Goal: Find specific page/section: Find specific page/section

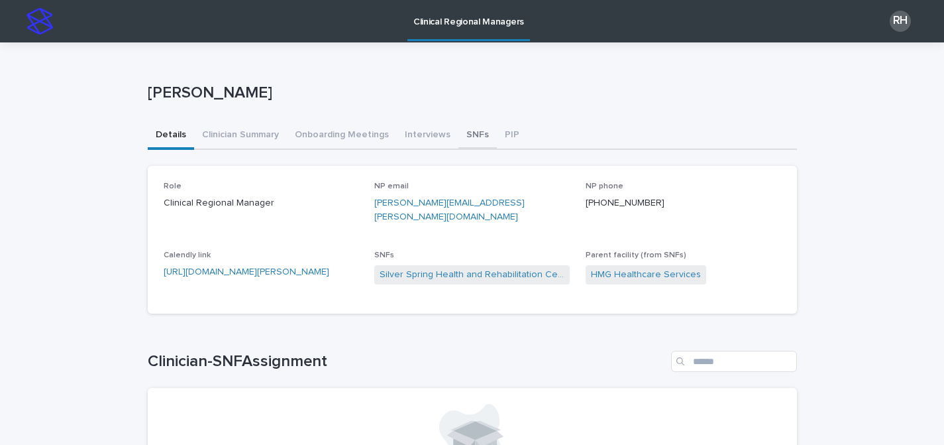
click at [466, 132] on button "SNFs" at bounding box center [477, 136] width 38 height 28
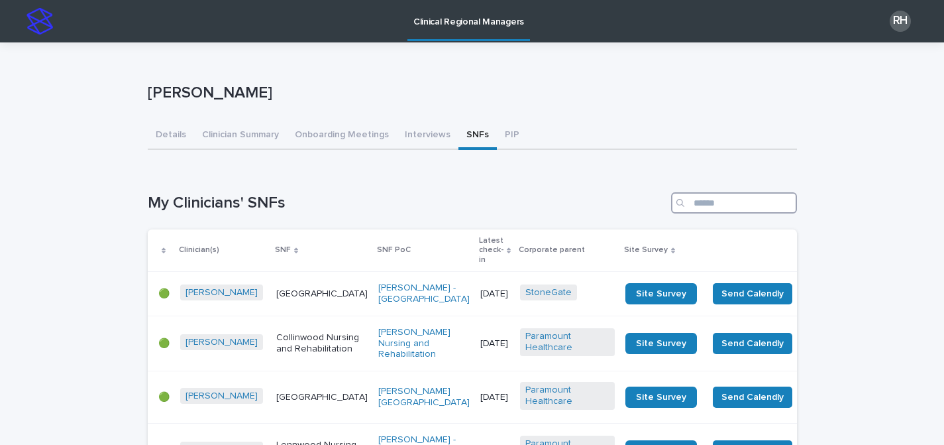
click at [703, 202] on input "Search" at bounding box center [734, 202] width 126 height 21
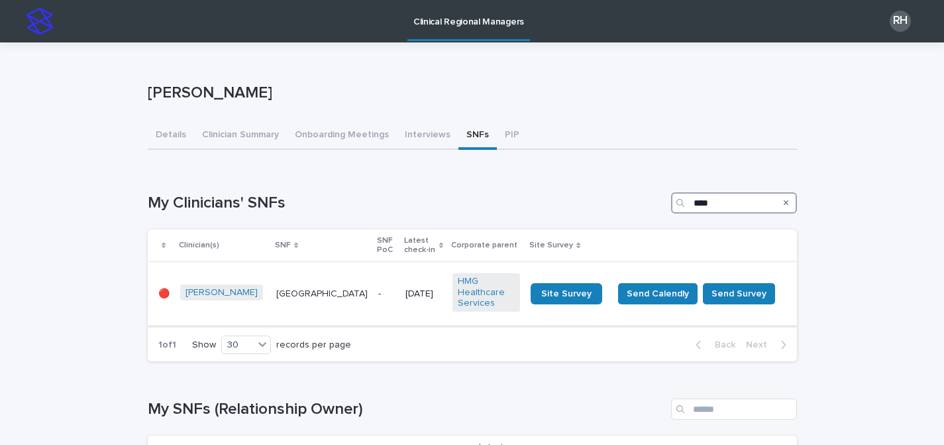
type input "****"
click at [400, 276] on td "[DATE]" at bounding box center [423, 293] width 47 height 63
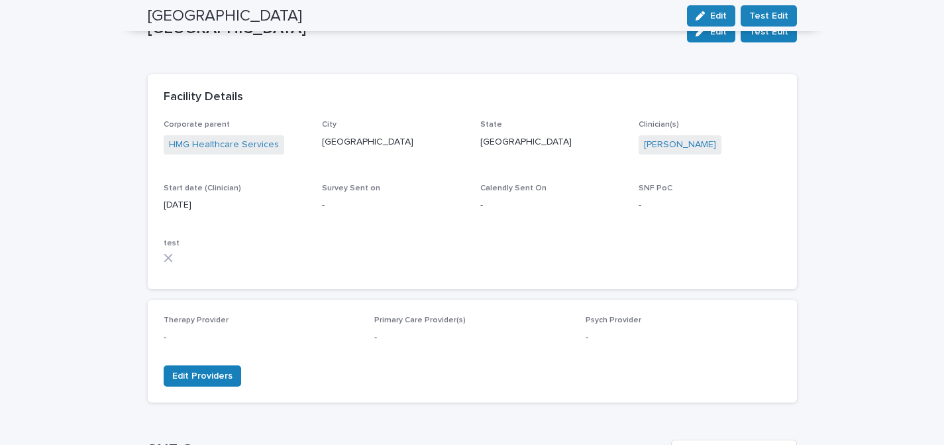
scroll to position [49, 0]
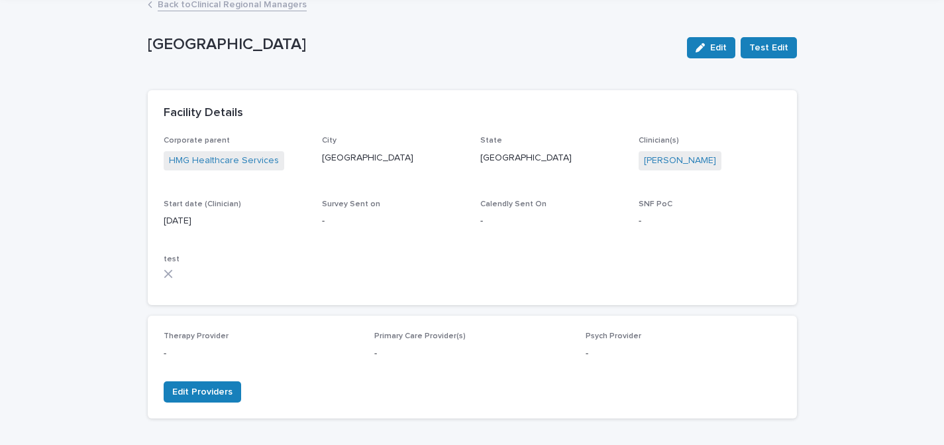
click at [284, 8] on link "Back to Clinical Regional Managers" at bounding box center [232, 3] width 149 height 15
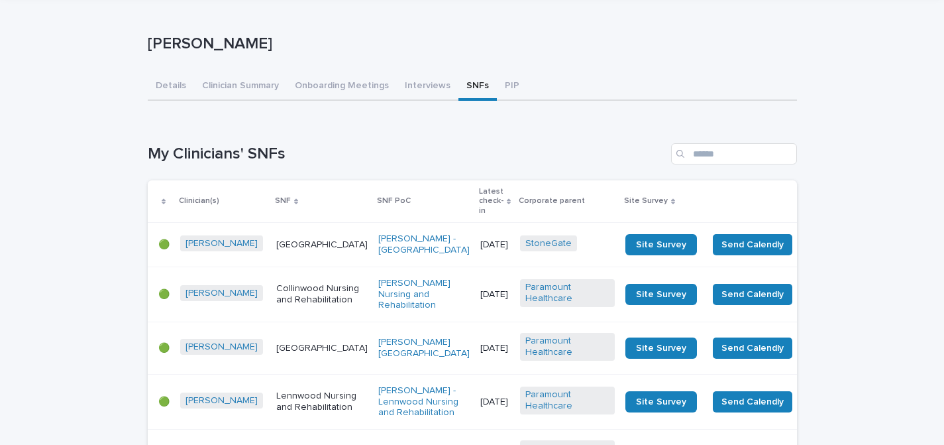
scroll to position [1, 0]
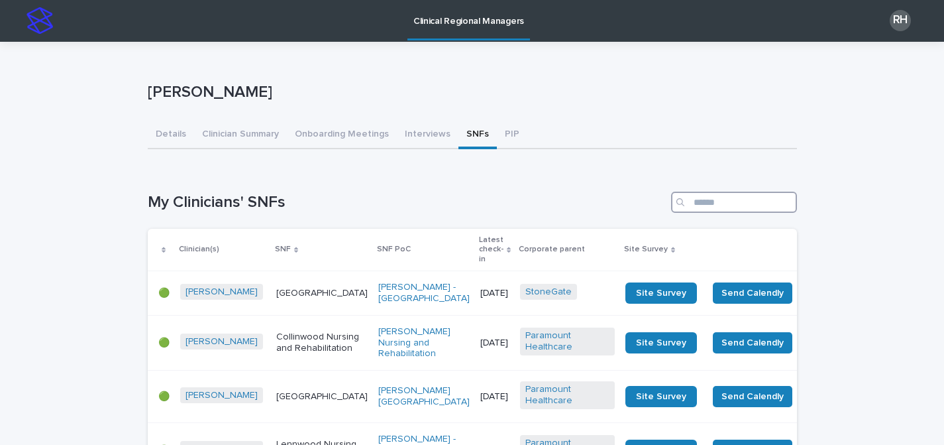
click at [702, 195] on input "Search" at bounding box center [734, 201] width 126 height 21
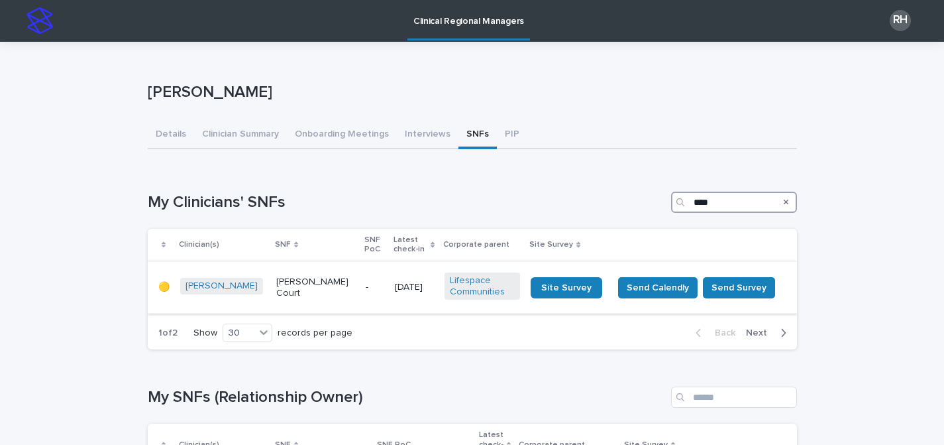
type input "****"
click at [401, 282] on p "[DATE]" at bounding box center [414, 287] width 39 height 11
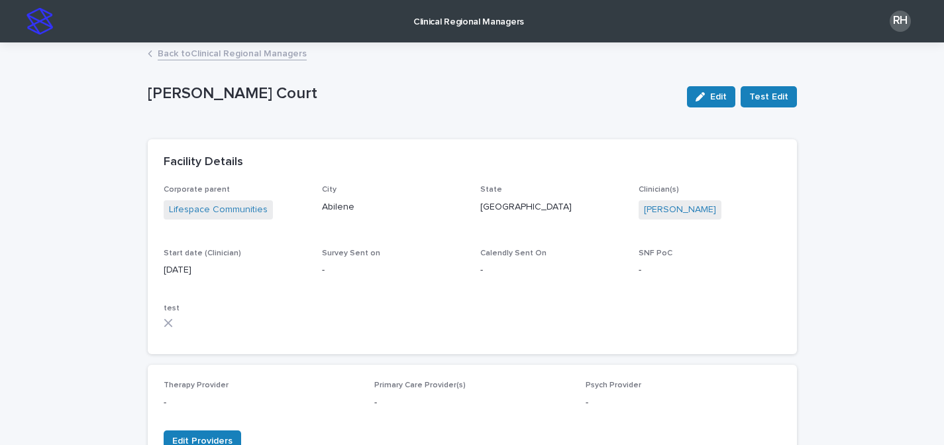
click at [473, 21] on p "Clinical Regional Managers" at bounding box center [468, 14] width 111 height 28
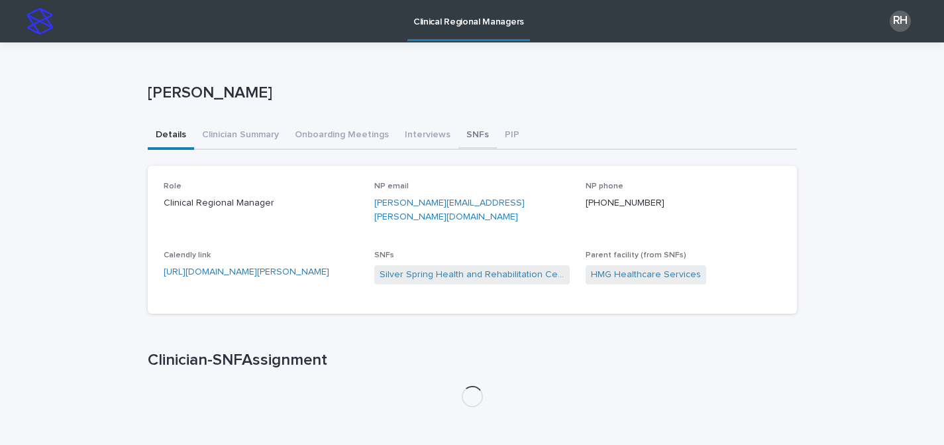
click at [458, 134] on button "SNFs" at bounding box center [477, 136] width 38 height 28
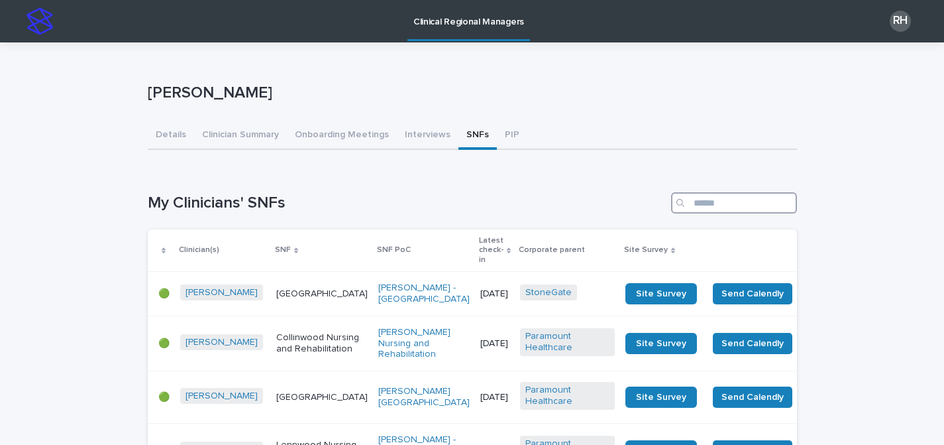
click at [729, 204] on input "Search" at bounding box center [734, 202] width 126 height 21
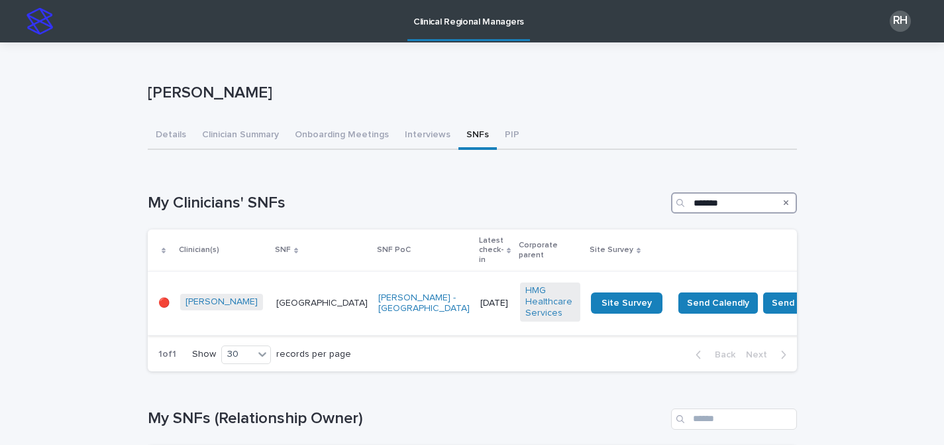
type input "*******"
click at [480, 297] on p "[DATE]" at bounding box center [494, 302] width 29 height 11
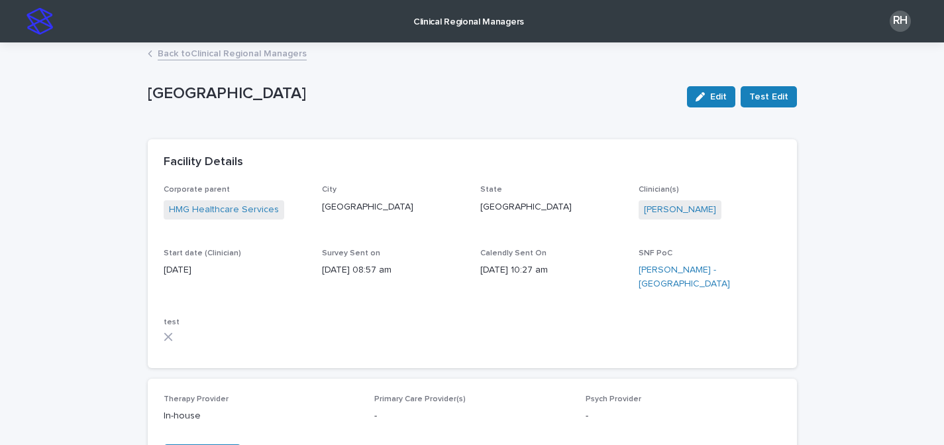
click at [494, 17] on p "Clinical Regional Managers" at bounding box center [468, 14] width 111 height 28
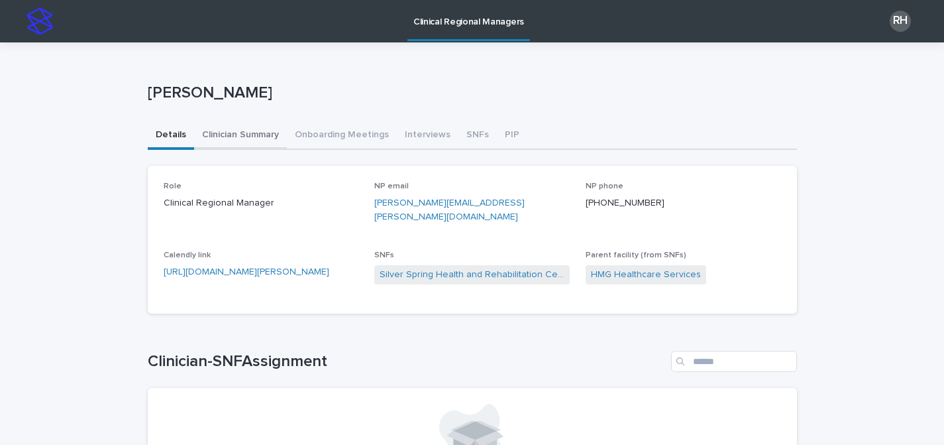
click at [253, 136] on button "Clinician Summary" at bounding box center [240, 136] width 93 height 28
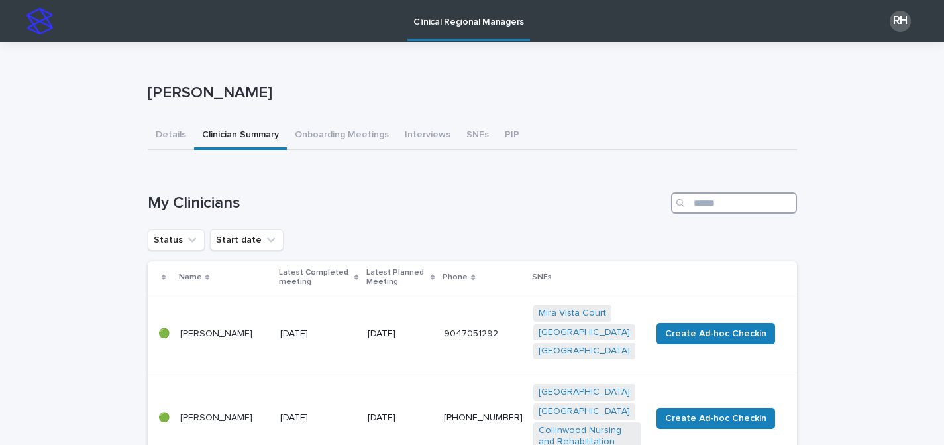
click at [728, 197] on input "Search" at bounding box center [734, 202] width 126 height 21
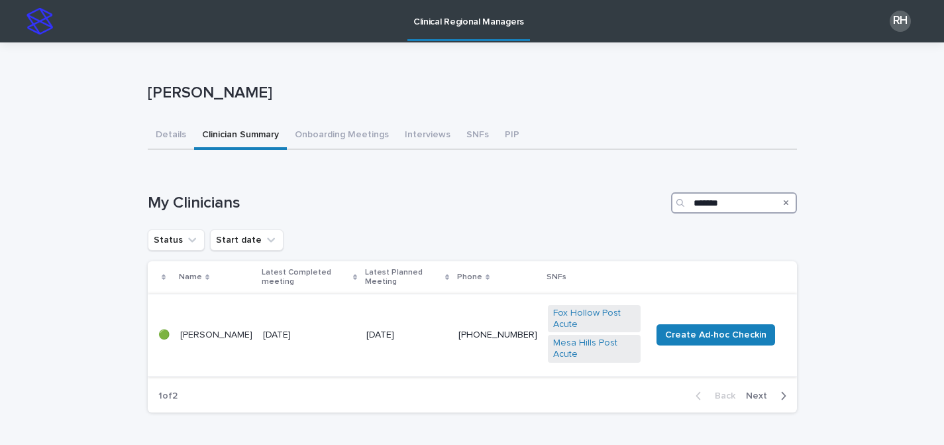
type input "*******"
click at [412, 333] on div "[DATE]" at bounding box center [406, 335] width 81 height 22
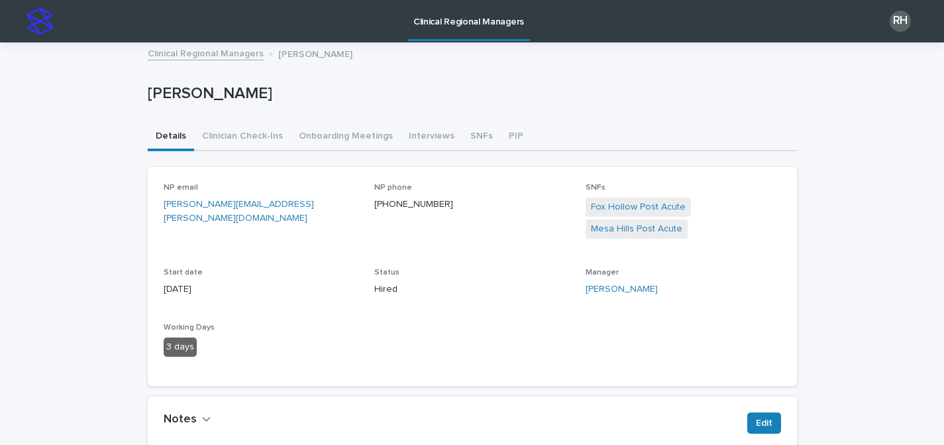
scroll to position [119, 0]
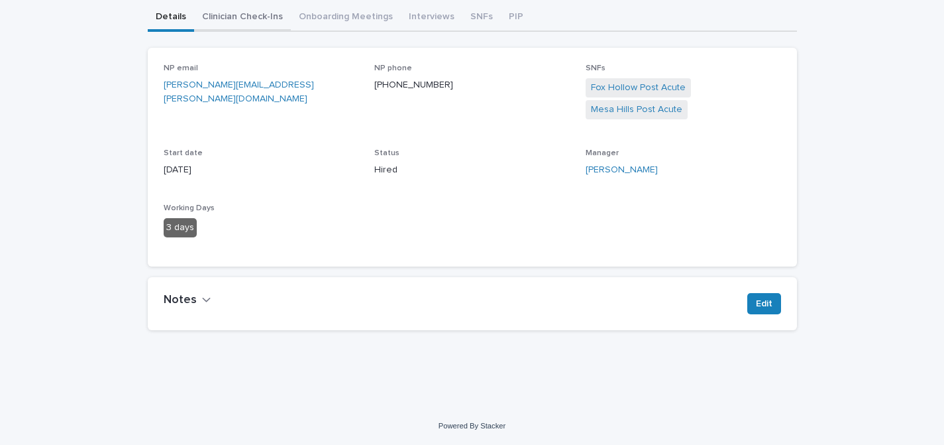
click at [251, 18] on button "Clinician Check-Ins" at bounding box center [242, 18] width 97 height 28
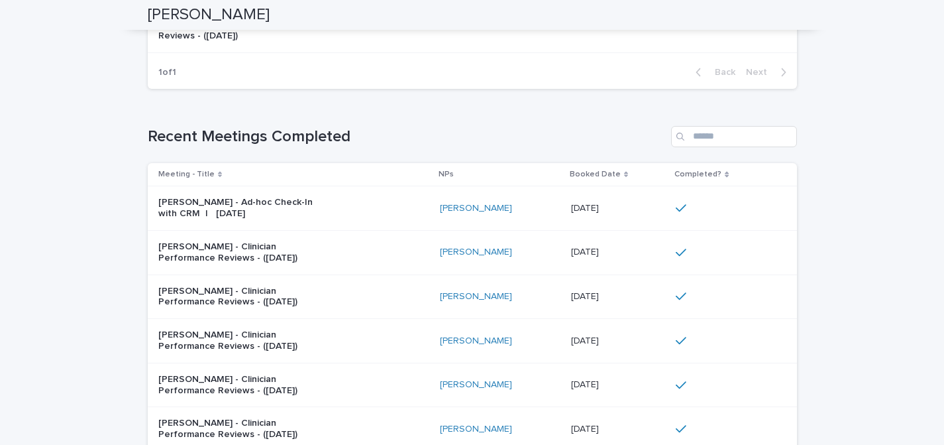
scroll to position [311, 0]
click at [566, 254] on td "[DATE] [DATE]" at bounding box center [618, 253] width 105 height 44
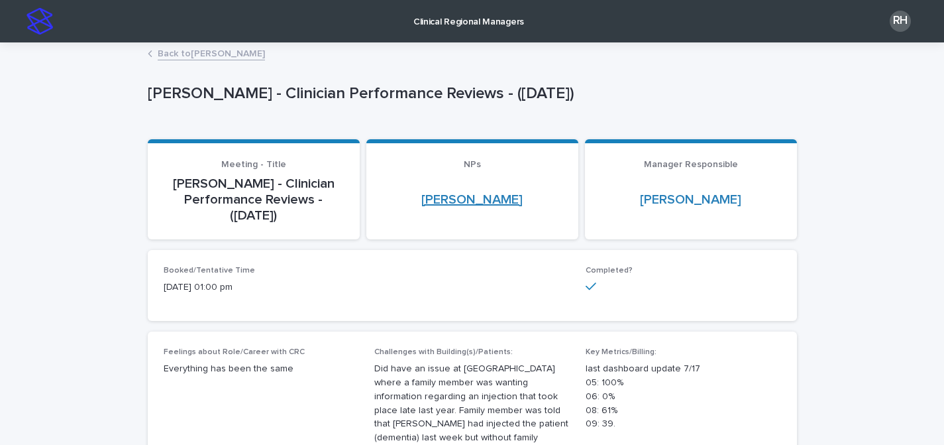
click at [450, 203] on link "[PERSON_NAME]" at bounding box center [471, 199] width 101 height 16
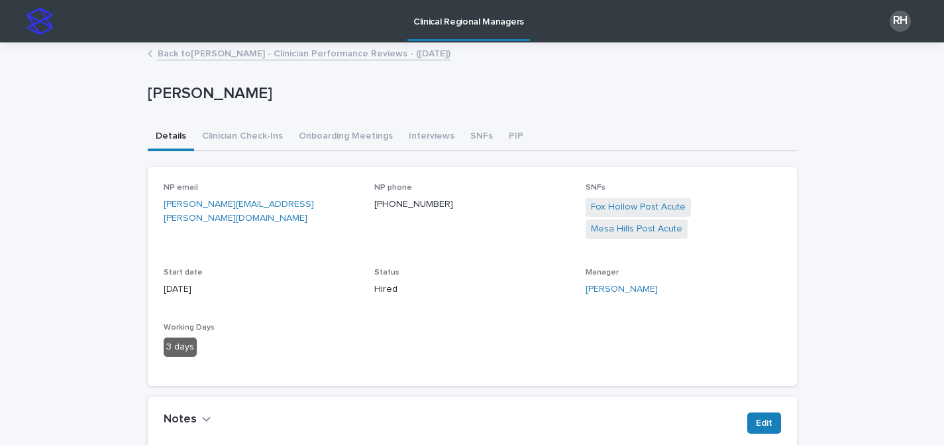
scroll to position [2, 0]
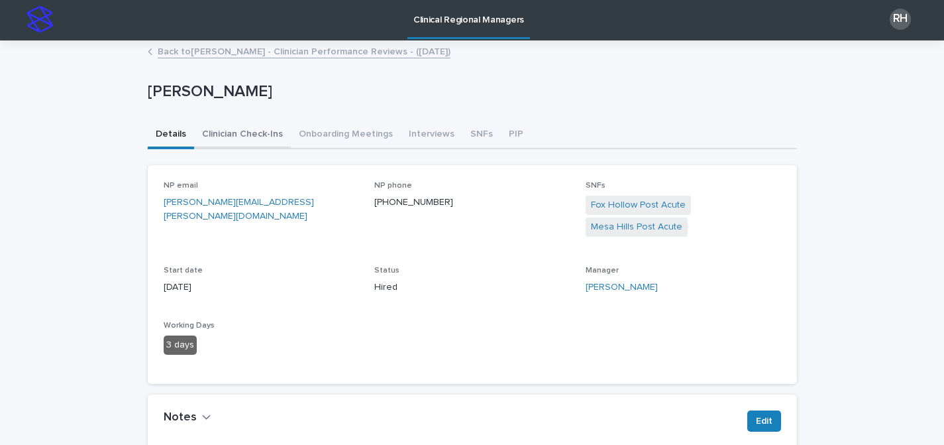
click at [264, 133] on button "Clinician Check-Ins" at bounding box center [242, 135] width 97 height 28
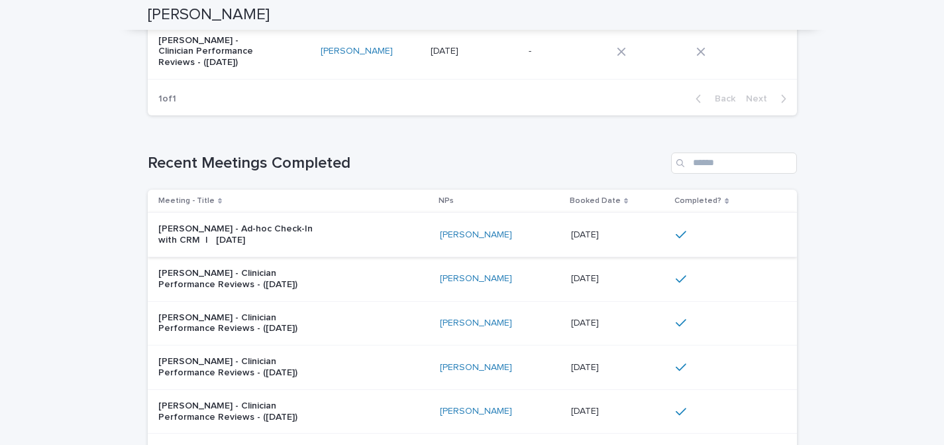
scroll to position [287, 0]
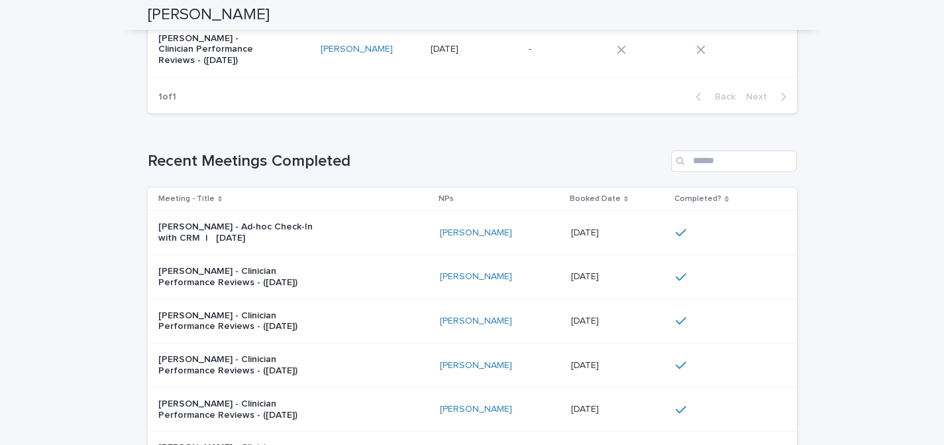
click at [381, 221] on div "[PERSON_NAME] - Ad-hoc Check-In with CRM | [DATE]" at bounding box center [293, 232] width 271 height 33
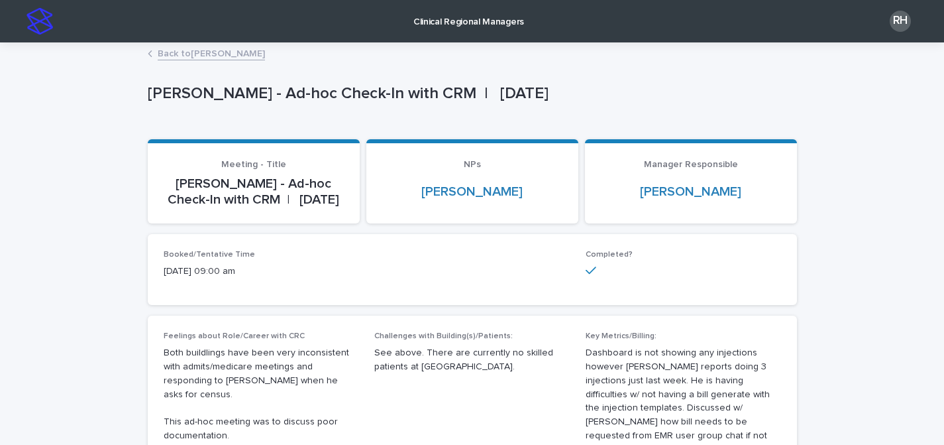
click at [249, 54] on link "Back to [PERSON_NAME]" at bounding box center [211, 52] width 107 height 15
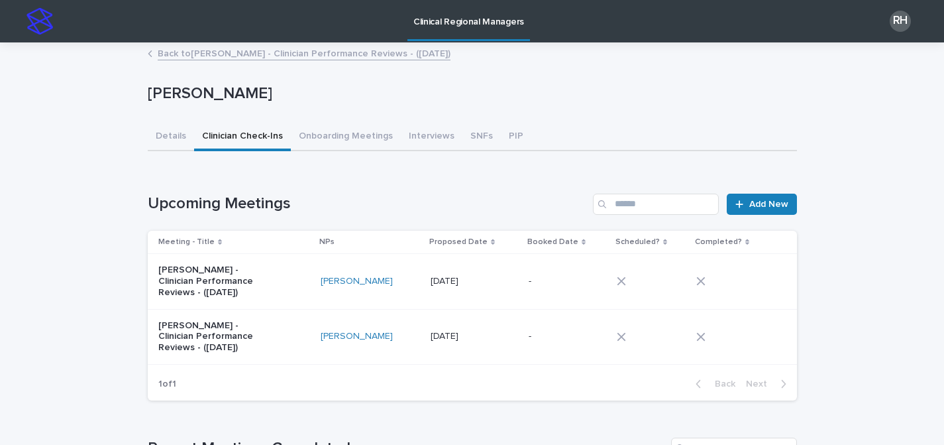
click at [484, 27] on p "Clinical Regional Managers" at bounding box center [468, 14] width 111 height 28
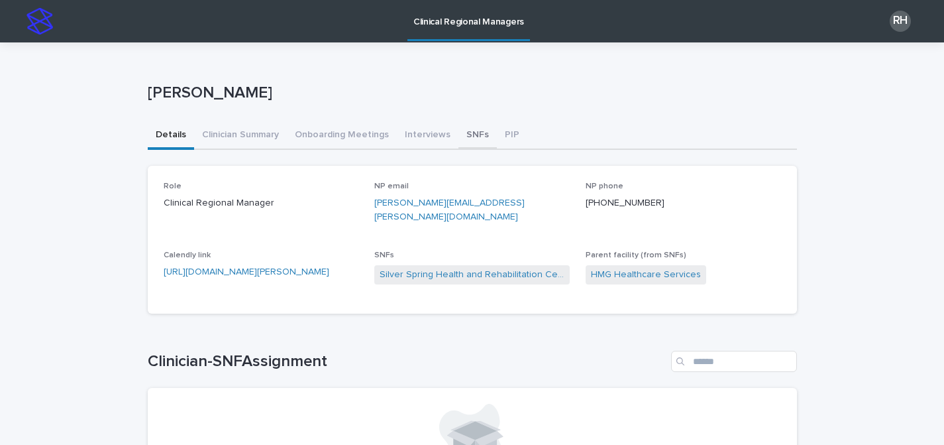
click at [458, 133] on button "SNFs" at bounding box center [477, 136] width 38 height 28
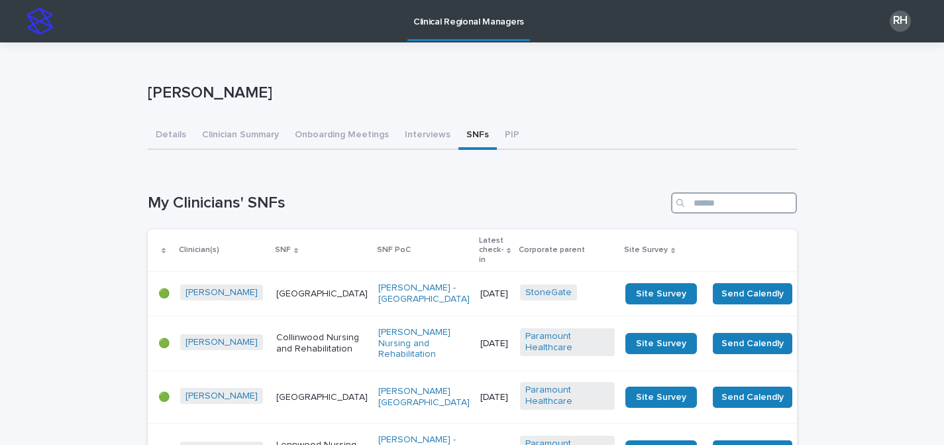
click at [738, 199] on input "Search" at bounding box center [734, 202] width 126 height 21
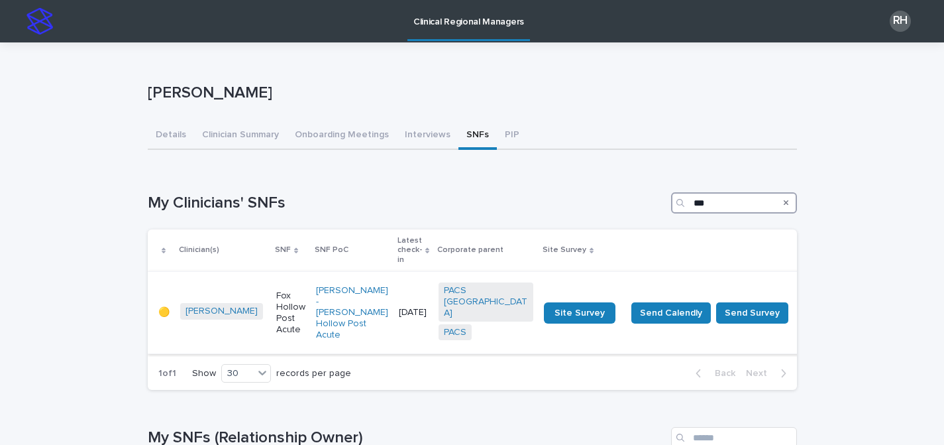
type input "***"
click at [408, 274] on td "[DATE]" at bounding box center [414, 313] width 40 height 82
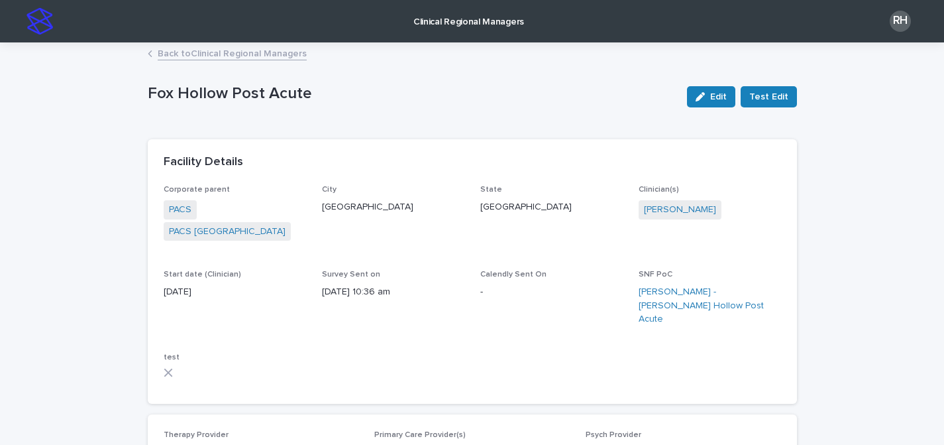
click at [450, 21] on p "Clinical Regional Managers" at bounding box center [468, 14] width 111 height 28
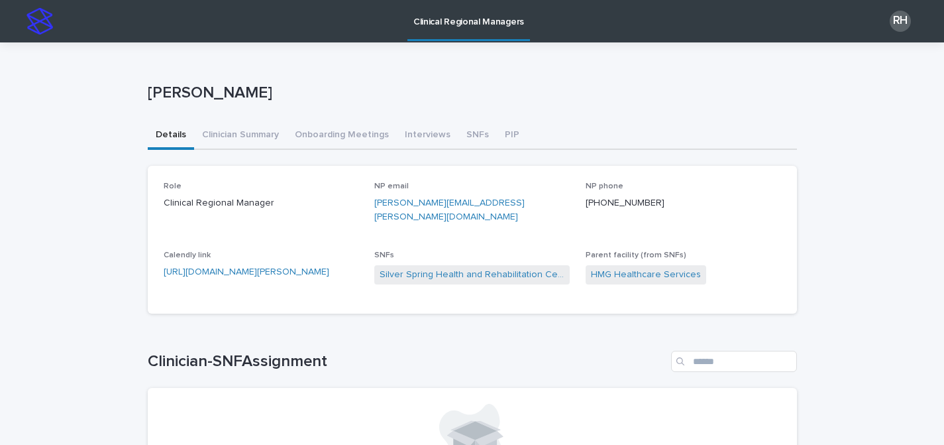
click at [460, 134] on button "SNFs" at bounding box center [477, 136] width 38 height 28
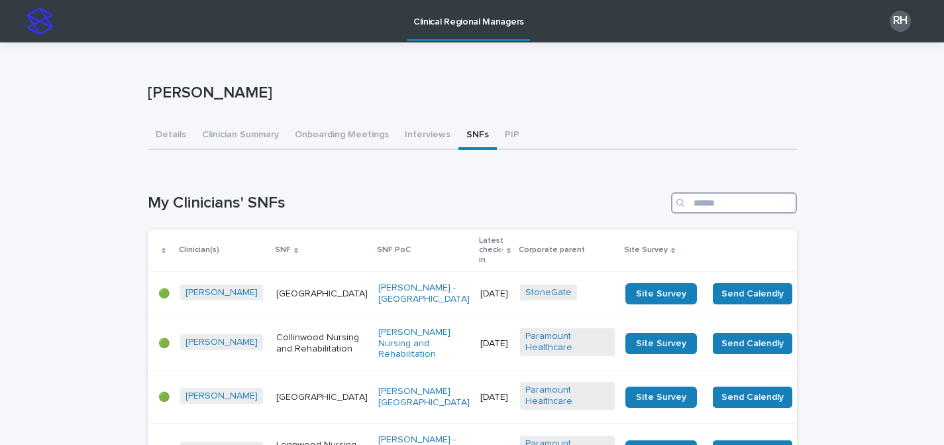
click at [748, 208] on input "Search" at bounding box center [734, 202] width 126 height 21
type input "******"
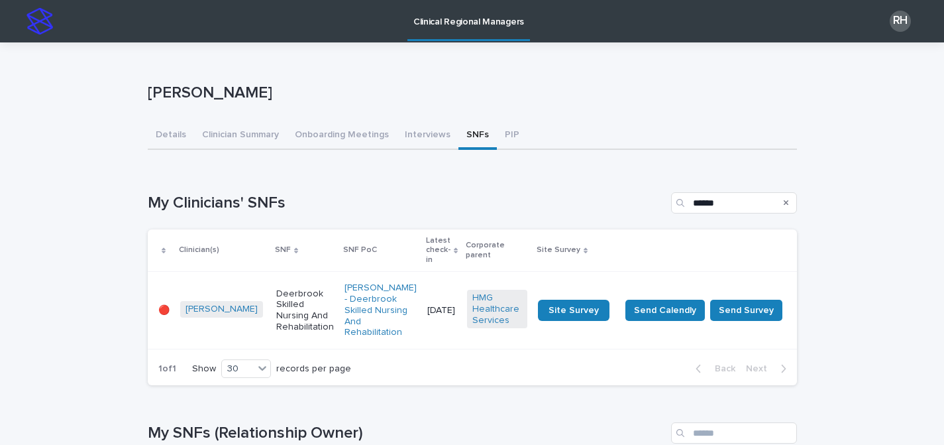
click at [427, 299] on div "[DATE]" at bounding box center [441, 310] width 29 height 22
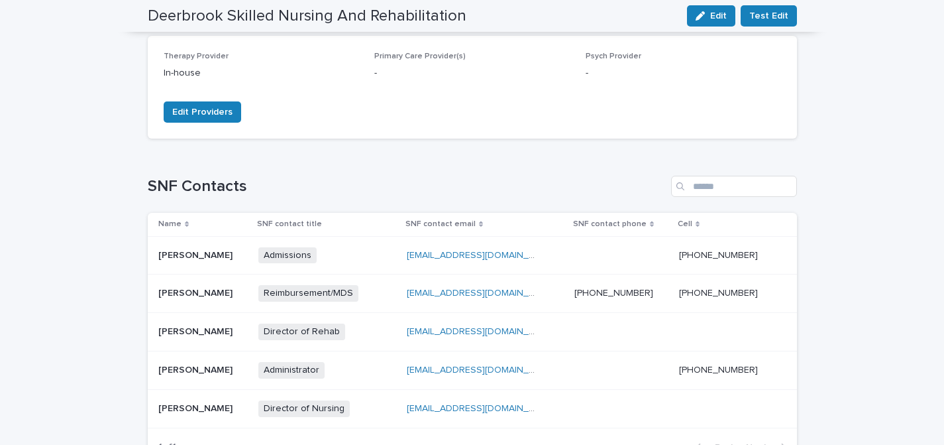
scroll to position [404, 0]
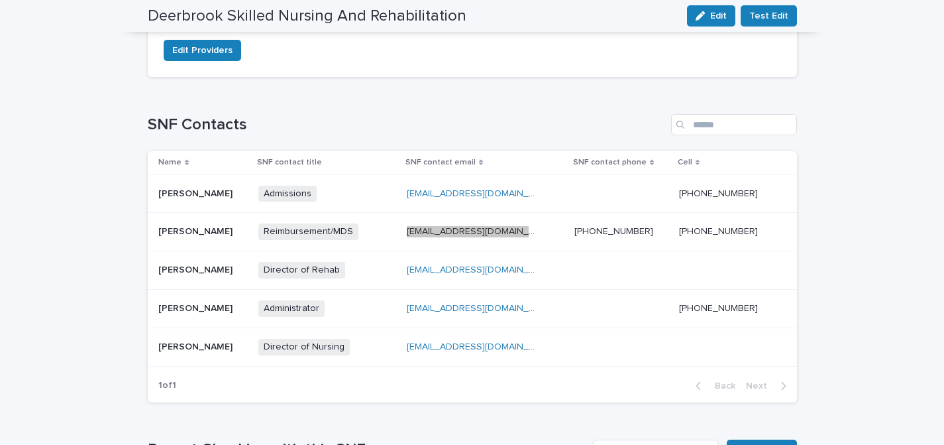
drag, startPoint x: 428, startPoint y: 229, endPoint x: 852, endPoint y: 249, distance: 424.5
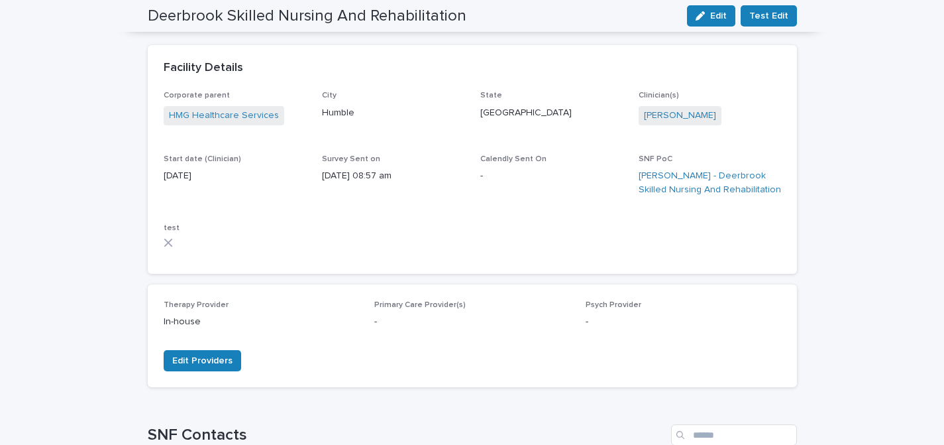
scroll to position [0, 0]
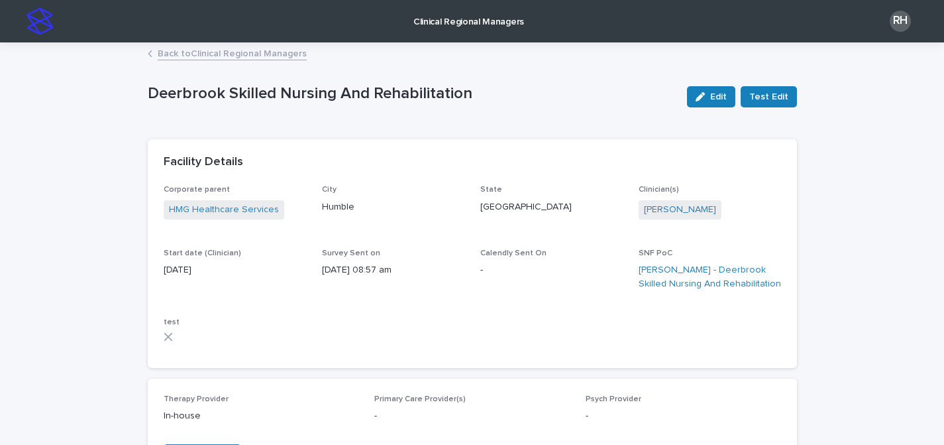
click at [474, 14] on p "Clinical Regional Managers" at bounding box center [468, 14] width 111 height 28
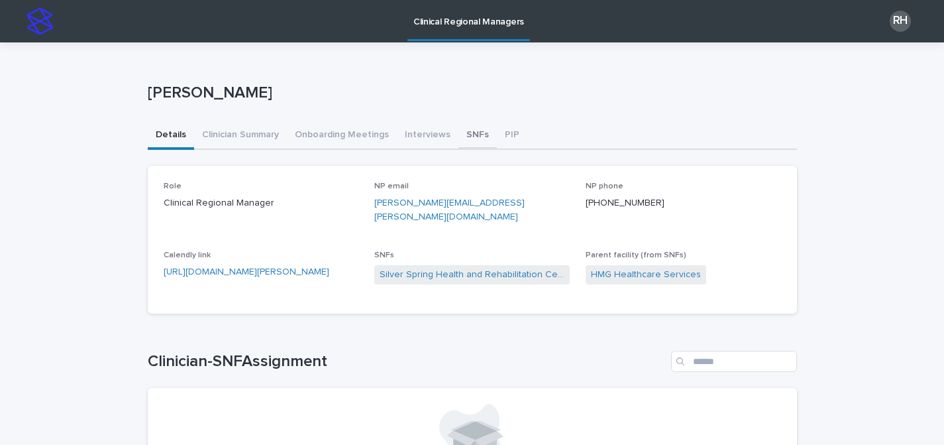
click at [458, 137] on button "SNFs" at bounding box center [477, 136] width 38 height 28
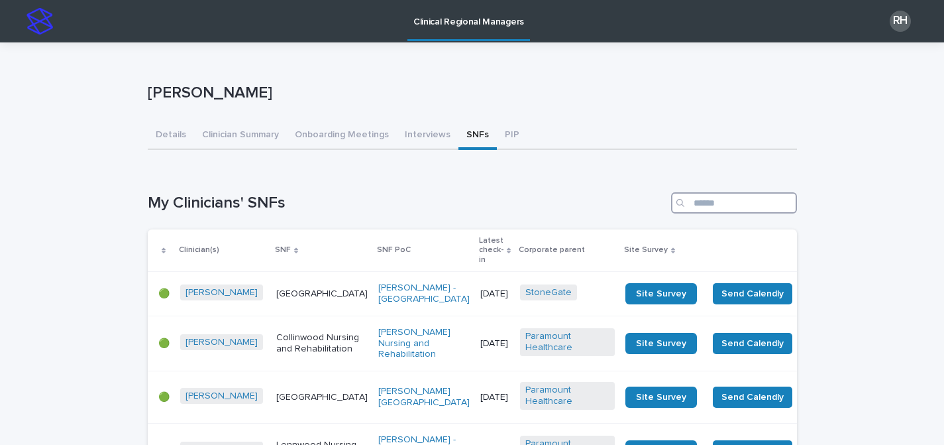
click at [711, 201] on input "Search" at bounding box center [734, 202] width 126 height 21
type input "******"
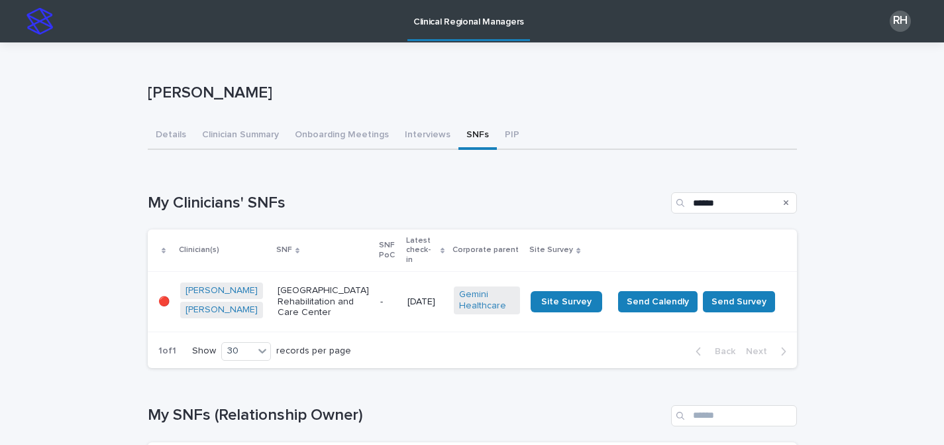
click at [410, 280] on td "[DATE]" at bounding box center [425, 302] width 46 height 60
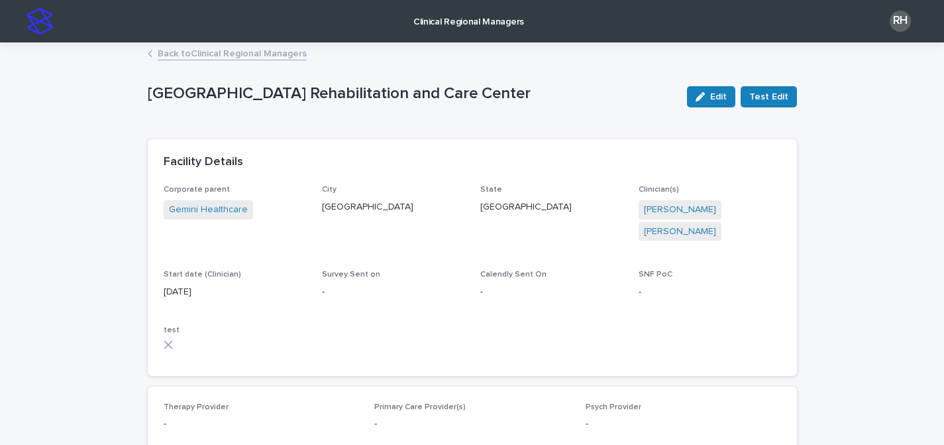
click at [266, 54] on link "Back to Clinical Regional Managers" at bounding box center [232, 52] width 149 height 15
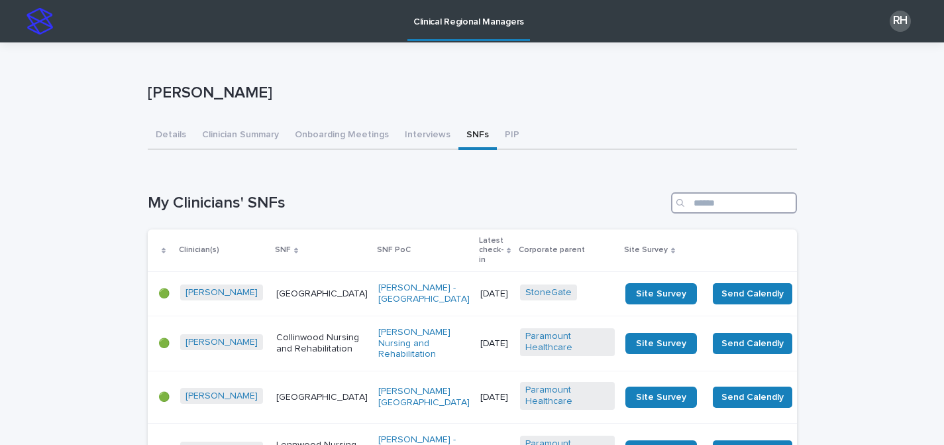
click at [694, 212] on input "Search" at bounding box center [734, 202] width 126 height 21
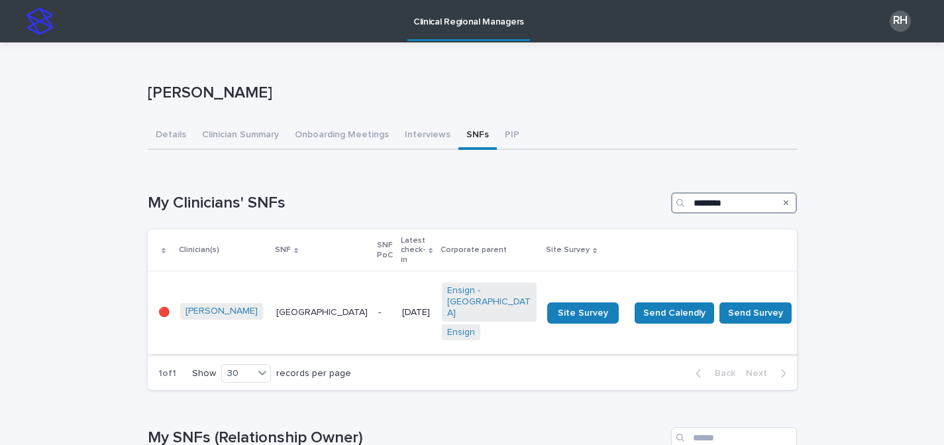
type input "********"
click at [404, 278] on td "[DATE]" at bounding box center [417, 313] width 40 height 82
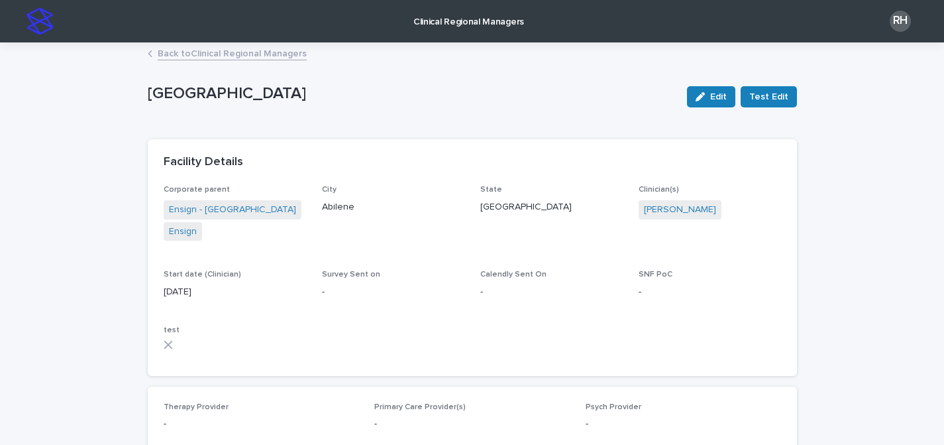
click at [262, 53] on link "Back to Clinical Regional Managers" at bounding box center [232, 52] width 149 height 15
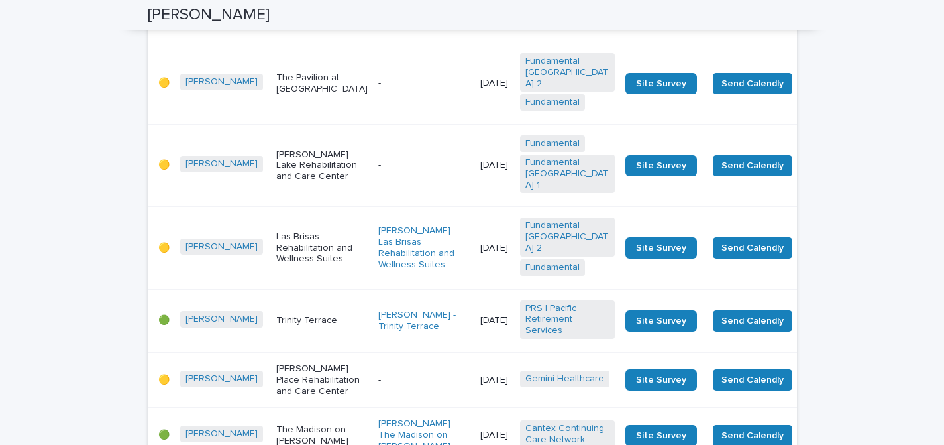
scroll to position [2547, 0]
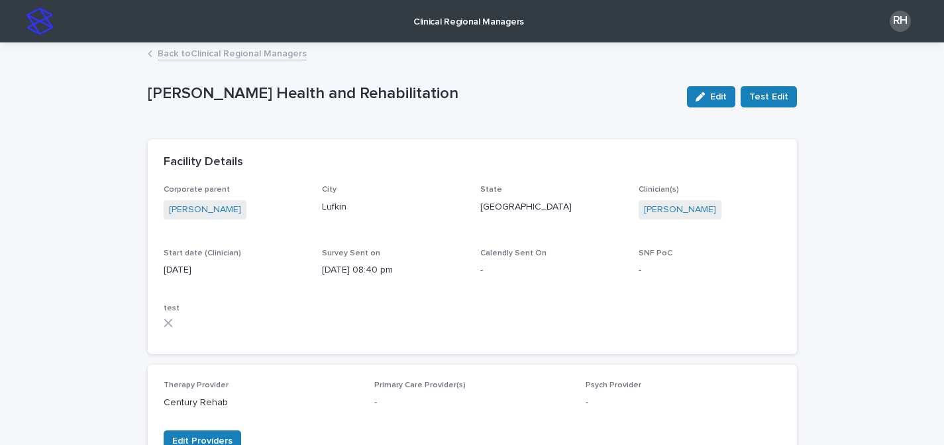
click at [167, 55] on link "Back to Clinical Regional Managers" at bounding box center [232, 52] width 149 height 15
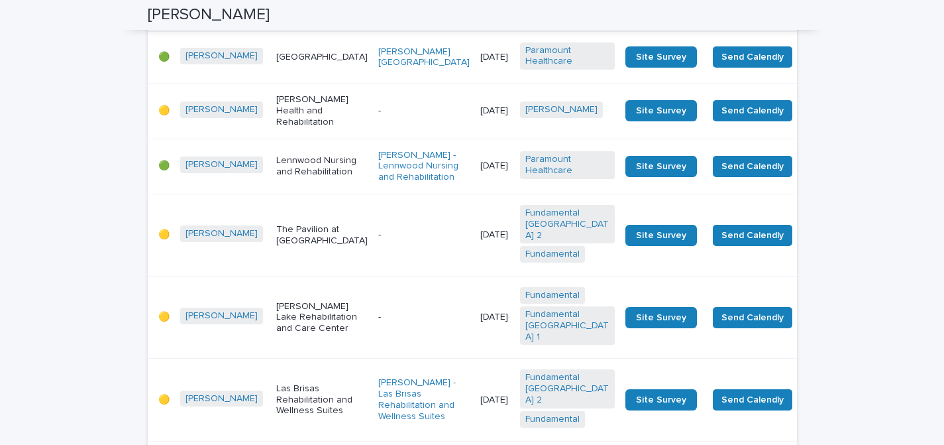
scroll to position [2376, 0]
